Goal: Task Accomplishment & Management: Use online tool/utility

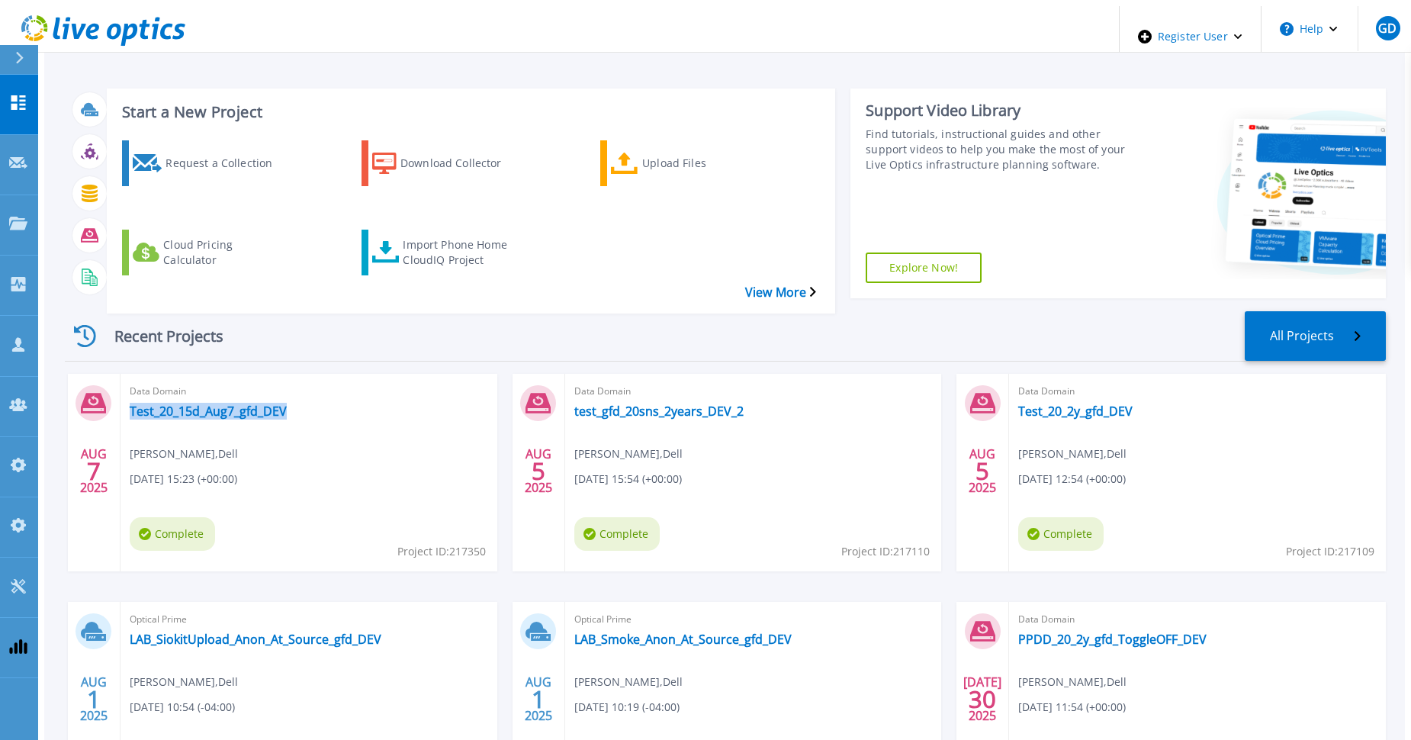
drag, startPoint x: 288, startPoint y: 371, endPoint x: 278, endPoint y: 364, distance: 12.3
click at [278, 374] on div "Data Domain Test_20_15d_Aug7_gfd_DEV [PERSON_NAME] , Dell [DATE] 15:23 (+00:00)…" at bounding box center [308, 472] width 377 height 197
copy div "Test_20_15d_Aug7_gfd_DEV"
click at [430, 233] on div "Import Phone Home CloudIQ Project" at bounding box center [464, 252] width 122 height 38
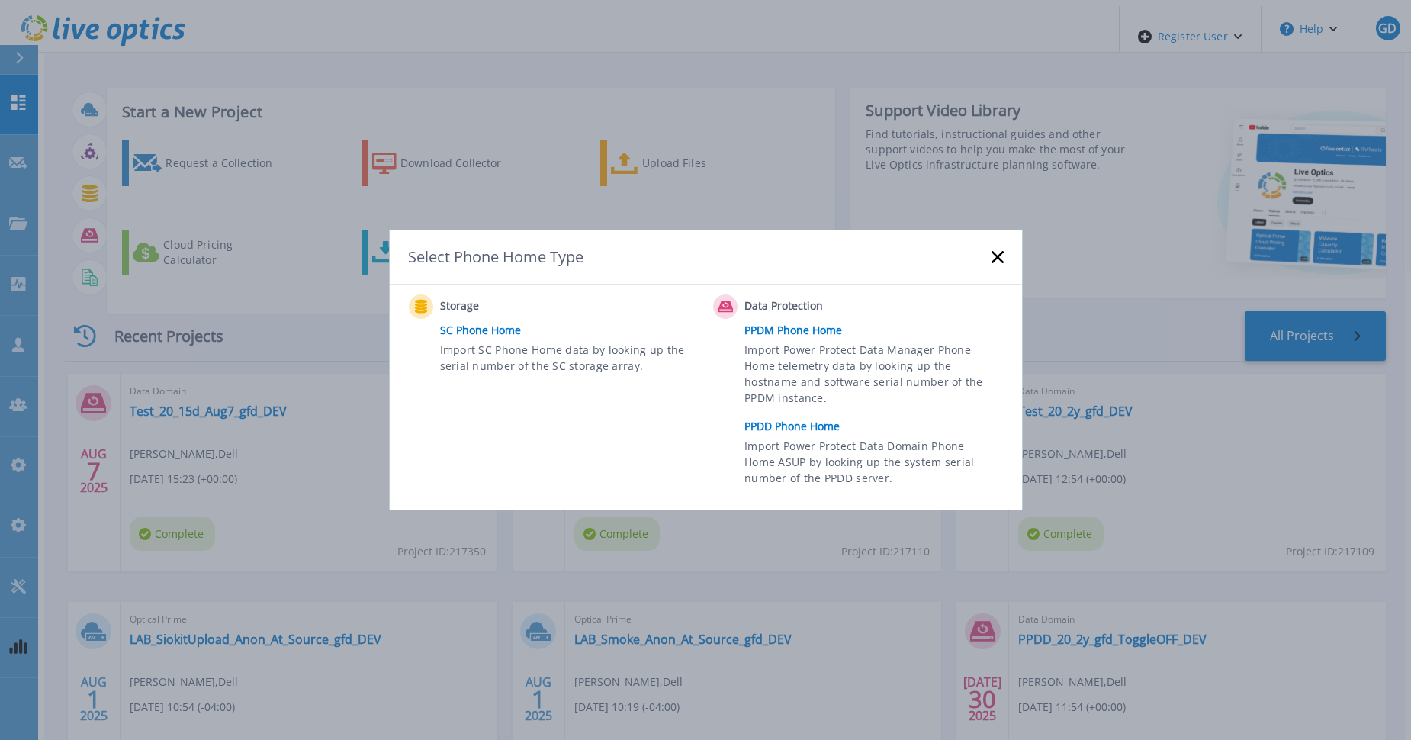
click at [796, 424] on link "PPDD Phone Home" at bounding box center [877, 426] width 266 height 23
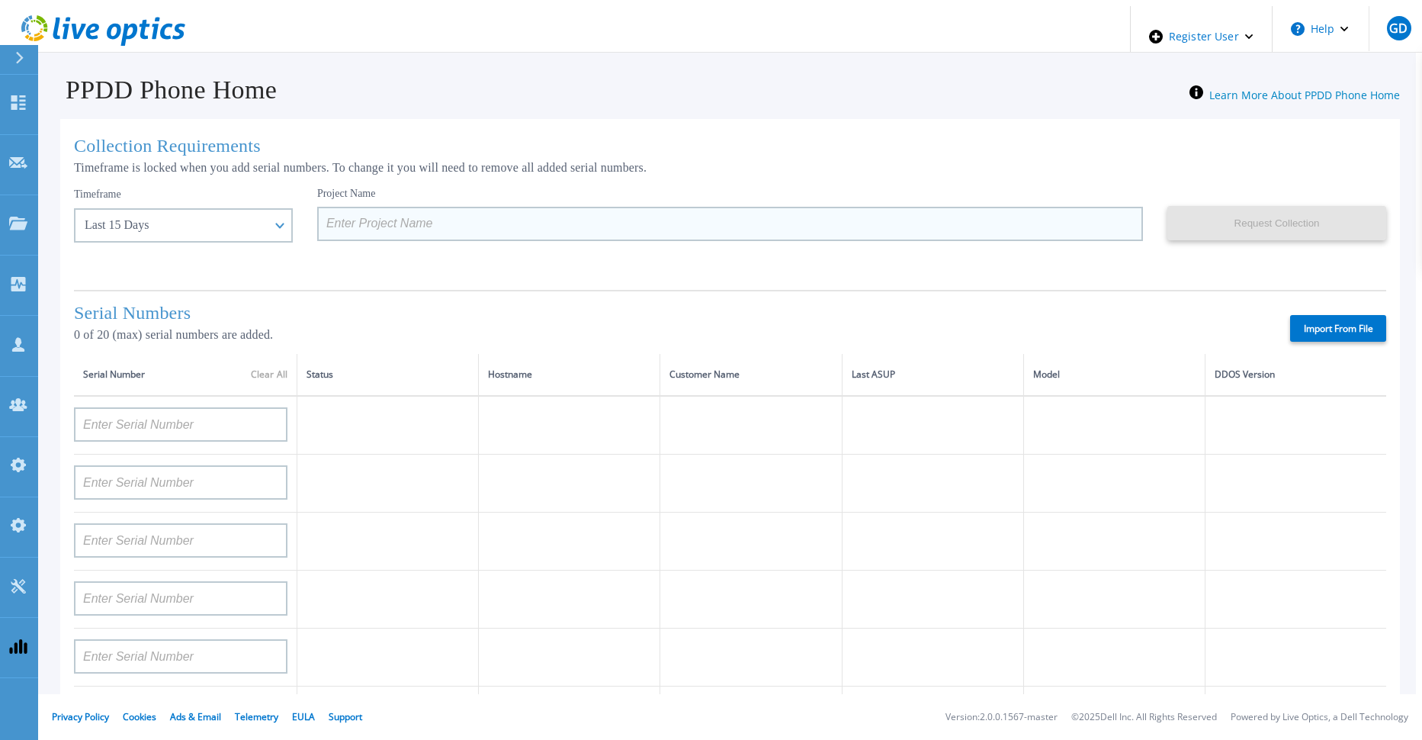
click at [348, 221] on input at bounding box center [730, 224] width 826 height 34
paste input "Test_20_15d_Aug7_gfd_DEV"
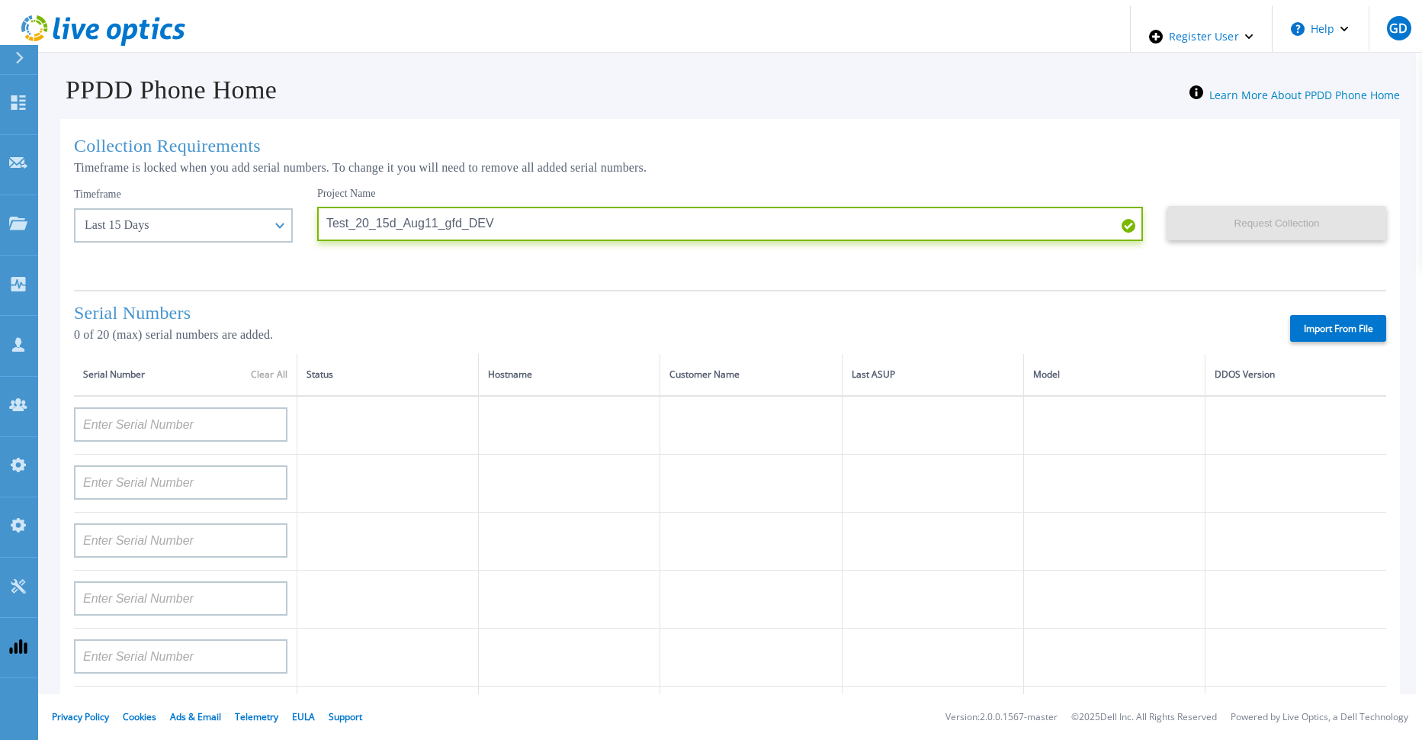
type input "Test_20_15d_Aug11_gfd_DEV"
click at [728, 265] on div "Project Name Test_20_15d_Aug11_gfd_DEV" at bounding box center [742, 233] width 850 height 92
click at [1328, 323] on label "Import From File" at bounding box center [1338, 328] width 96 height 27
click at [0, 0] on input "Import From File" at bounding box center [0, 0] width 0 height 0
type input "AUDVFBNW5NDDSY"
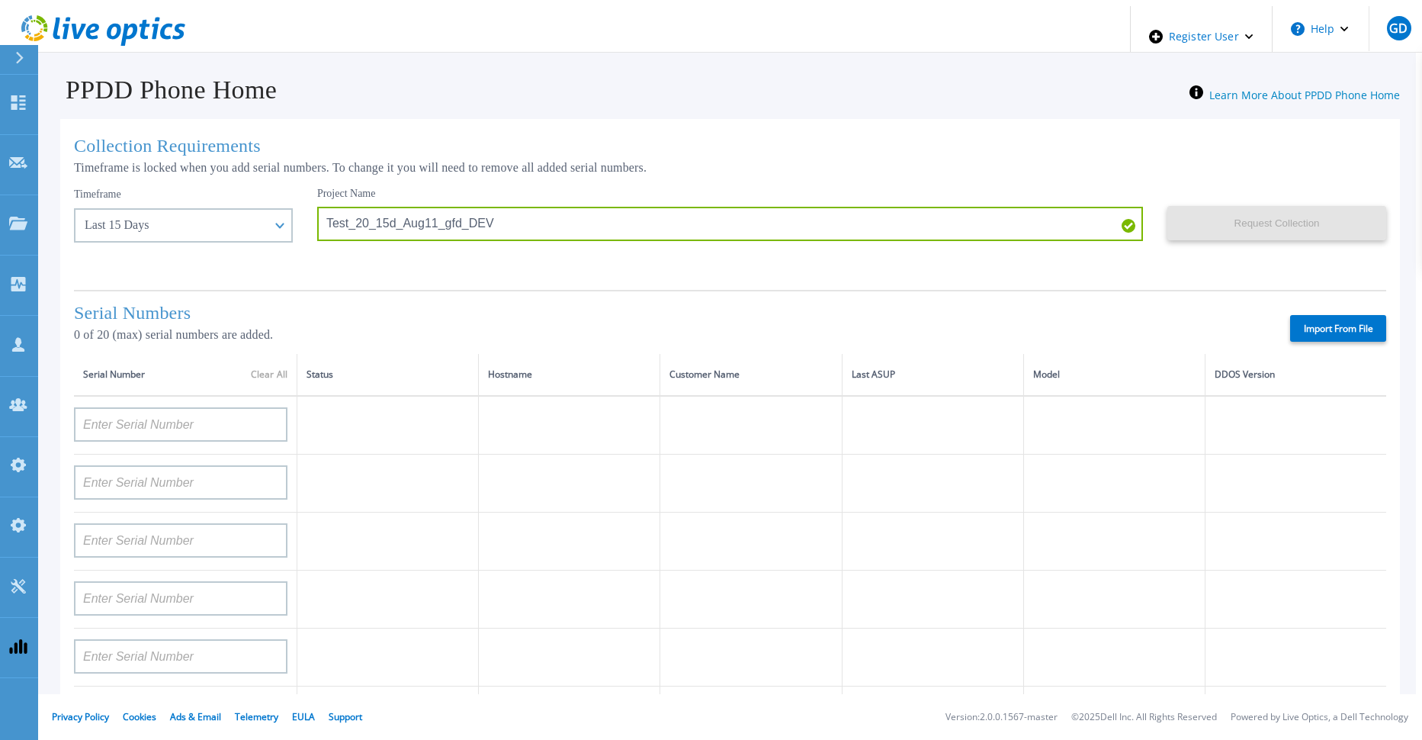
type input "APX00230307919"
type input "AUDVXVCEX7DDSY"
type input "APM00184831991"
type input "CKM00181900520"
type input "APM00203007560"
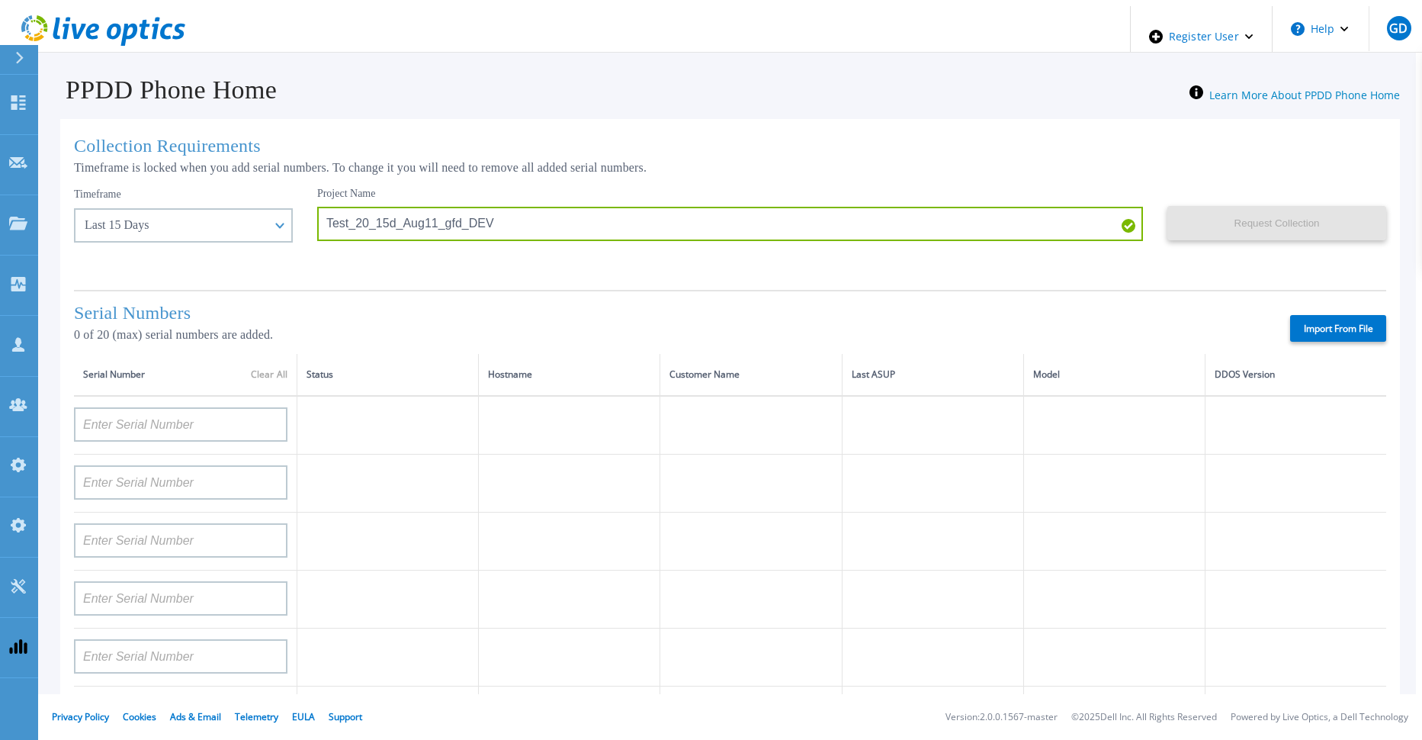
type input "APM00202614668"
type input "APM00212613652"
type input "APX00232503743"
type input "CKM00202301759"
type input "APM00212702822"
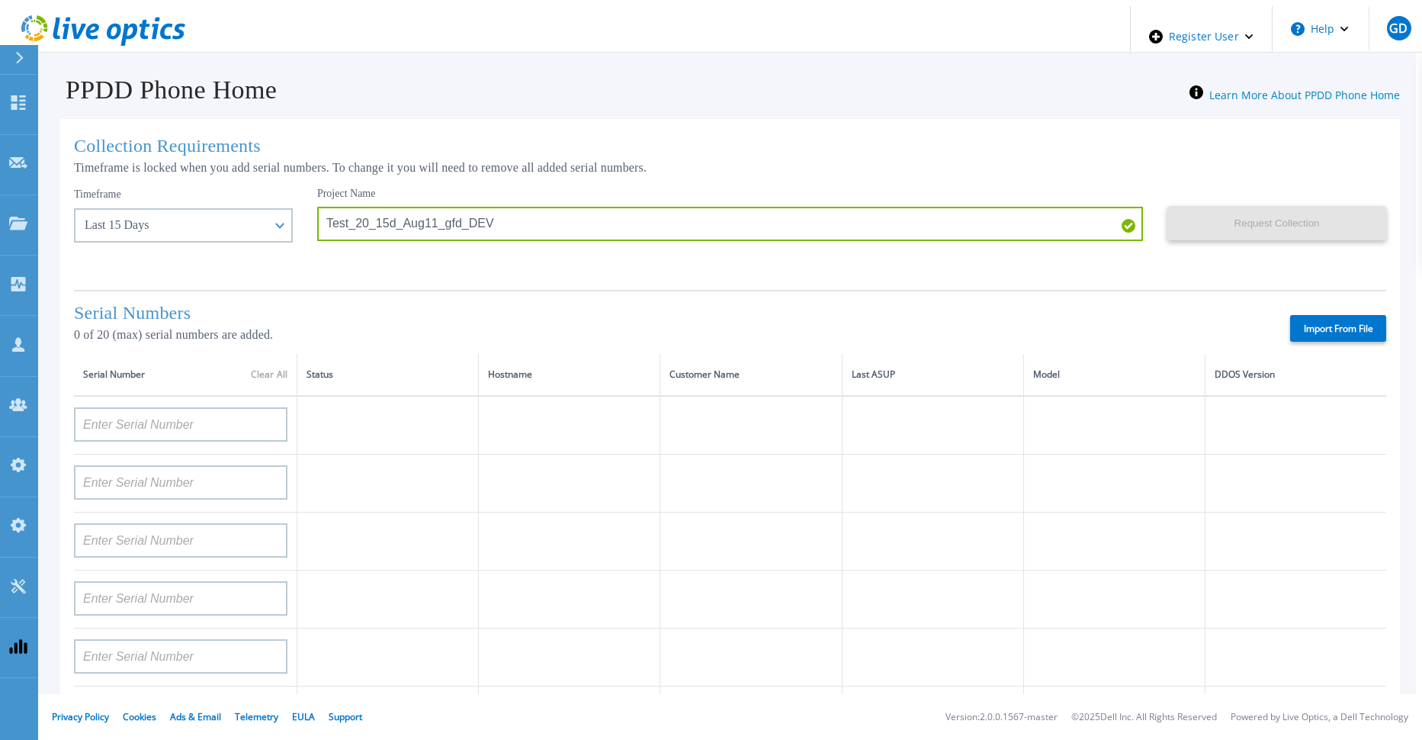
type input "CKM00181001809"
type input "APM00160405864"
type input "CRK00235104956"
type input "APM00202011675"
type input "CKM00184602620"
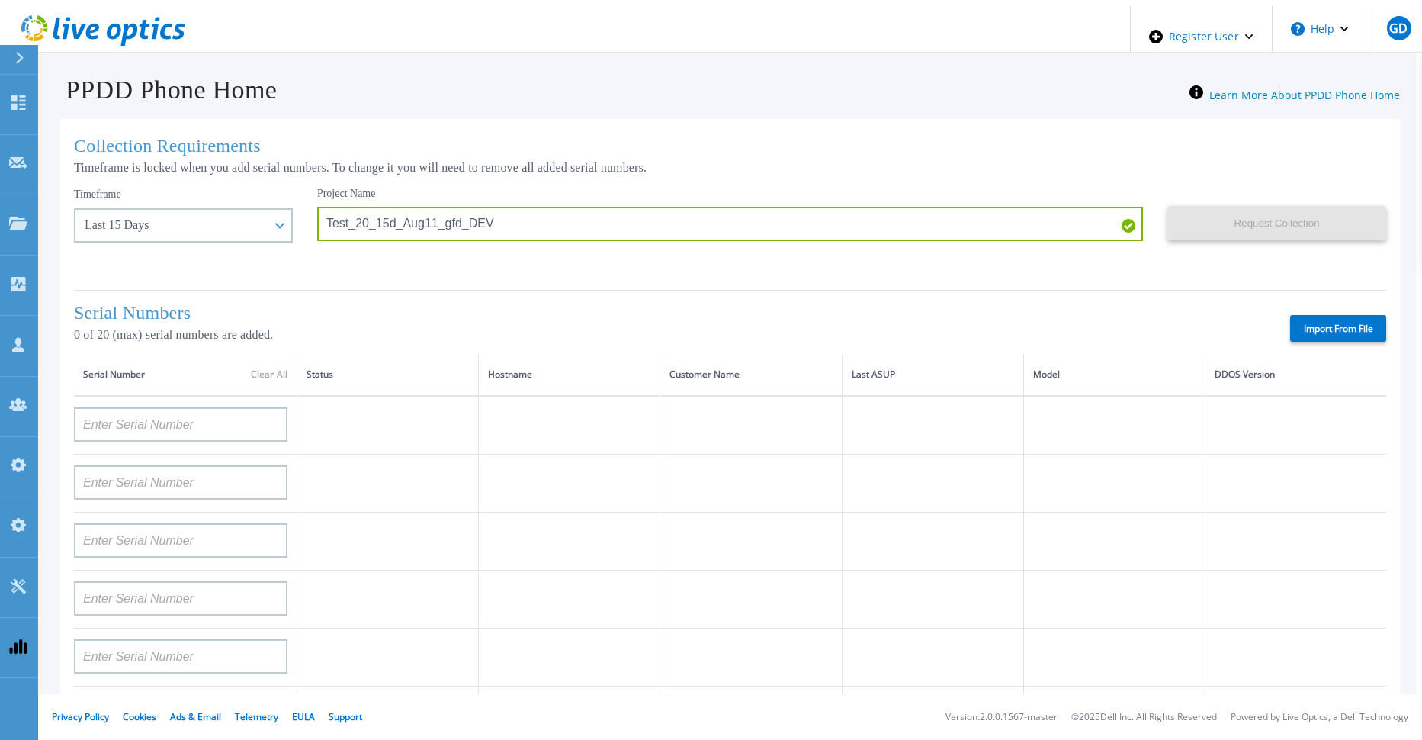
type input "DE500212802673"
type input "APM00202912715"
type input "APM00211700095"
type input "APX00232503747"
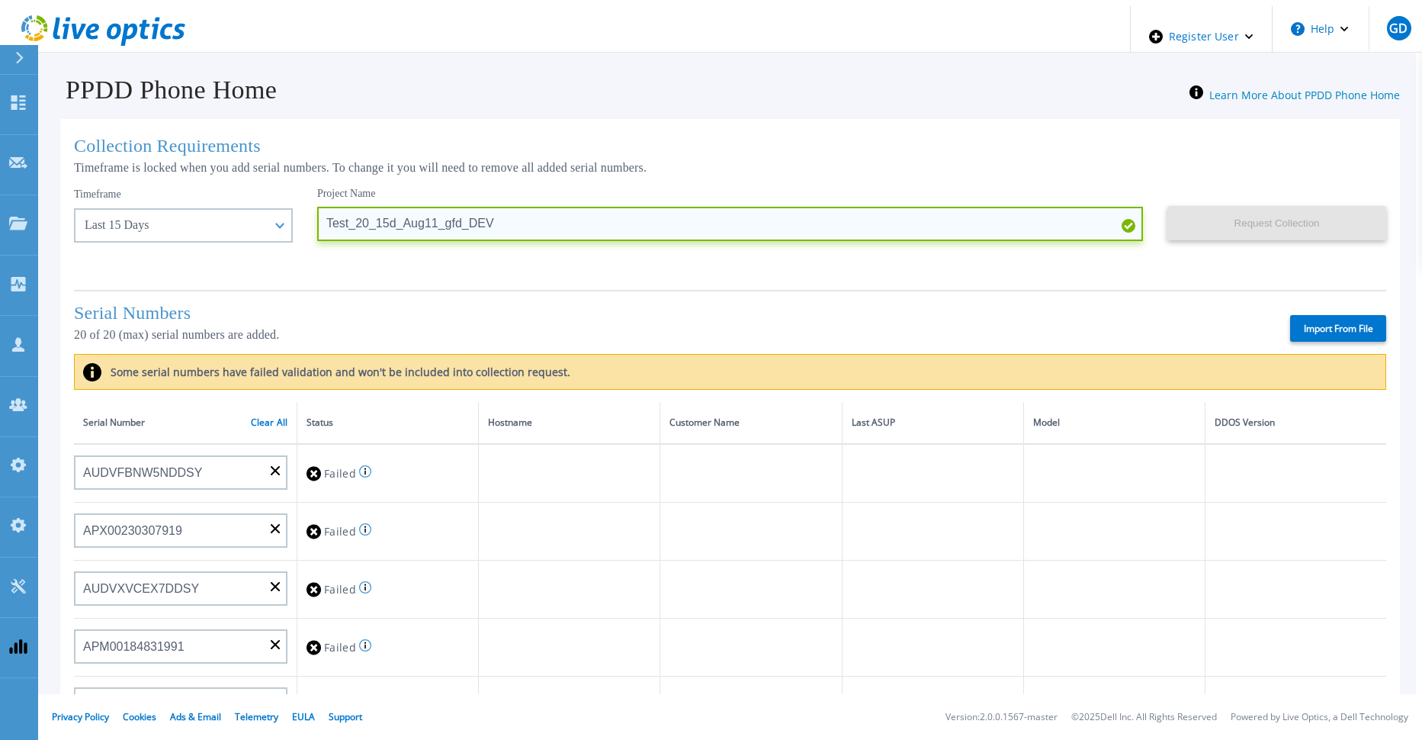
drag, startPoint x: 509, startPoint y: 223, endPoint x: 297, endPoint y: 225, distance: 212.0
click at [317, 225] on input "Test_20_15d_Aug11_gfd_DEV" at bounding box center [730, 224] width 826 height 34
